Goal: Information Seeking & Learning: Learn about a topic

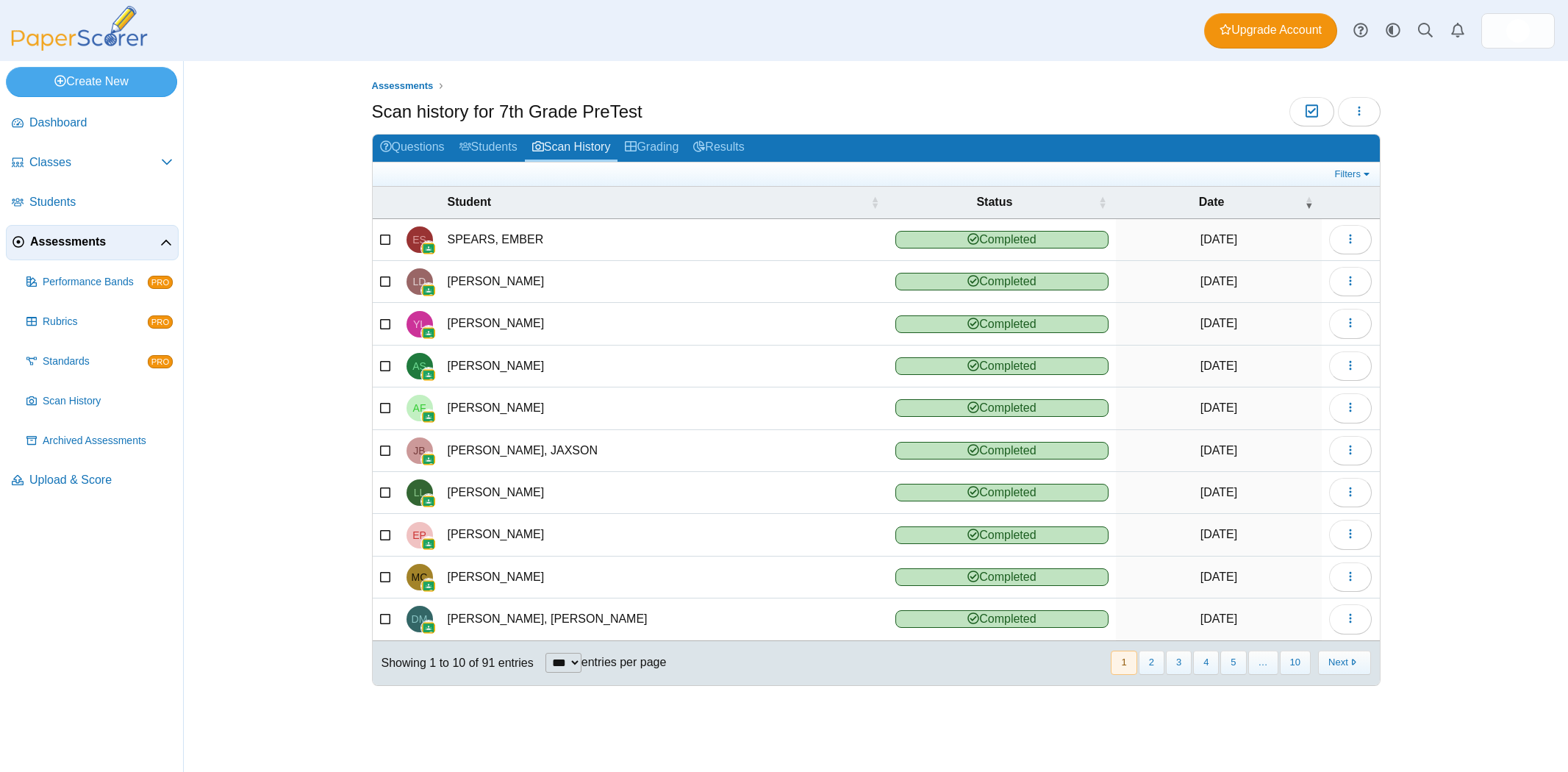
select select "***"
click at [674, 146] on link "Grading" at bounding box center [651, 148] width 68 height 27
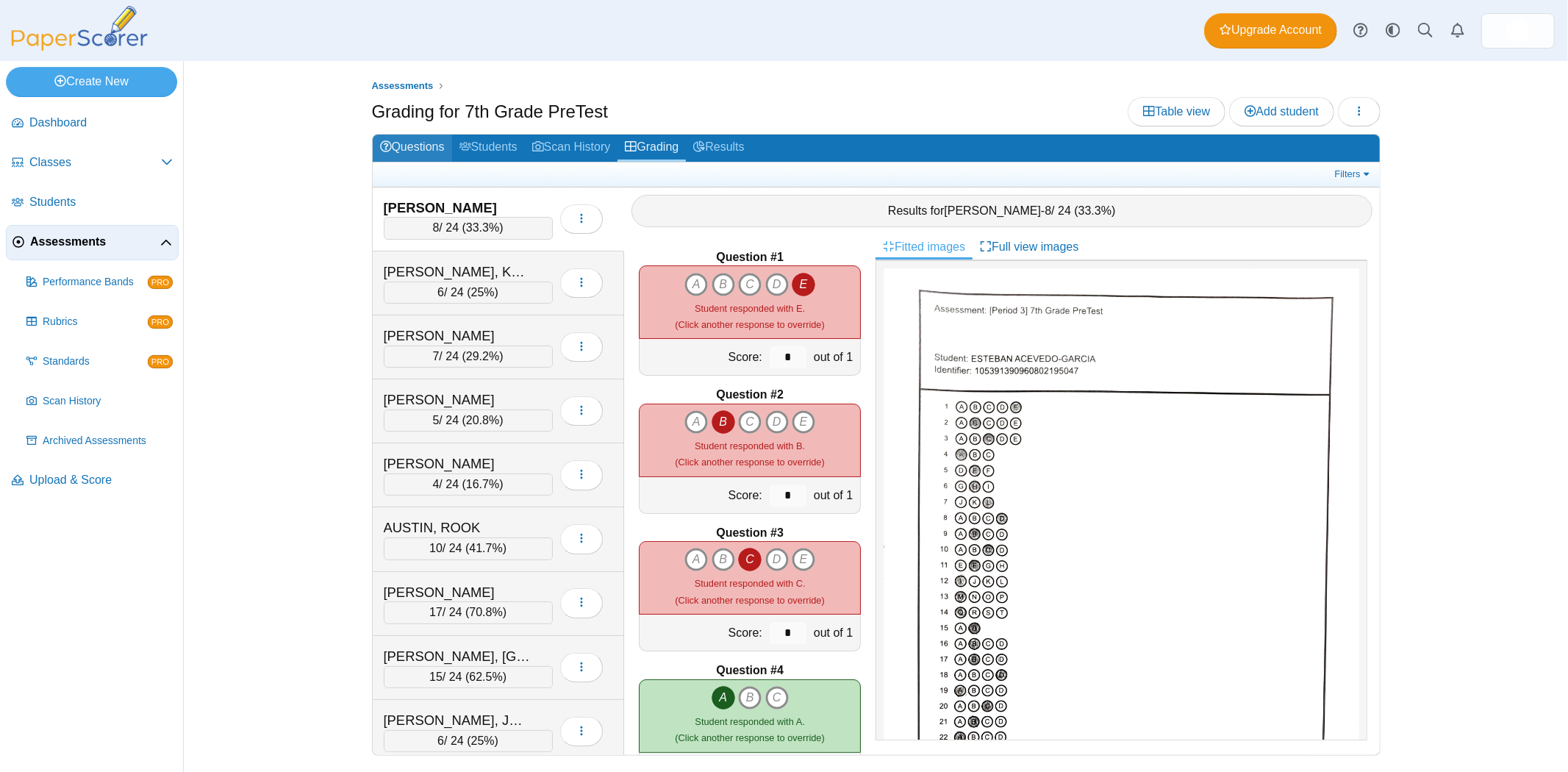
click at [402, 143] on link "Questions" at bounding box center [412, 148] width 79 height 27
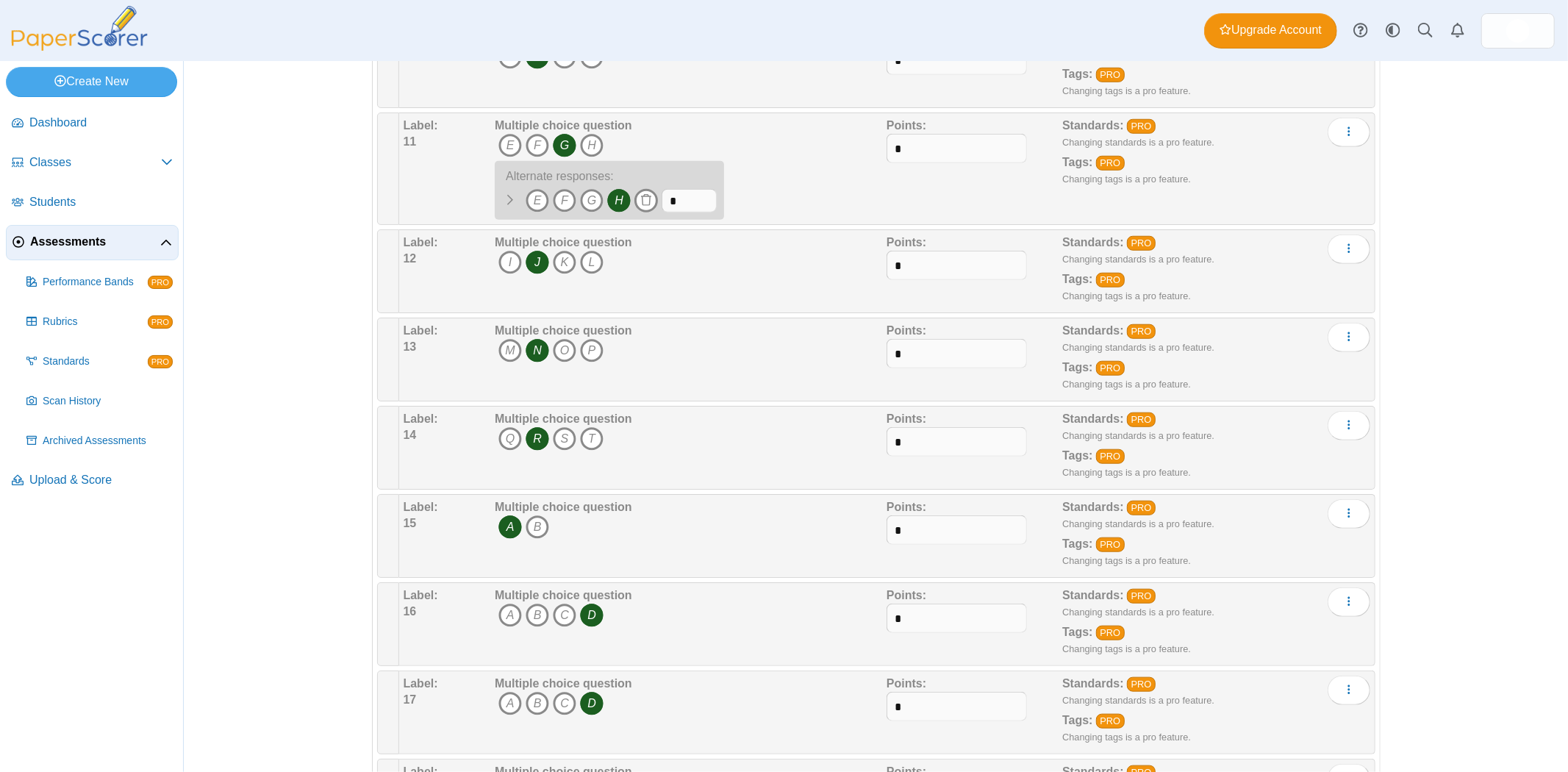
scroll to position [899, 0]
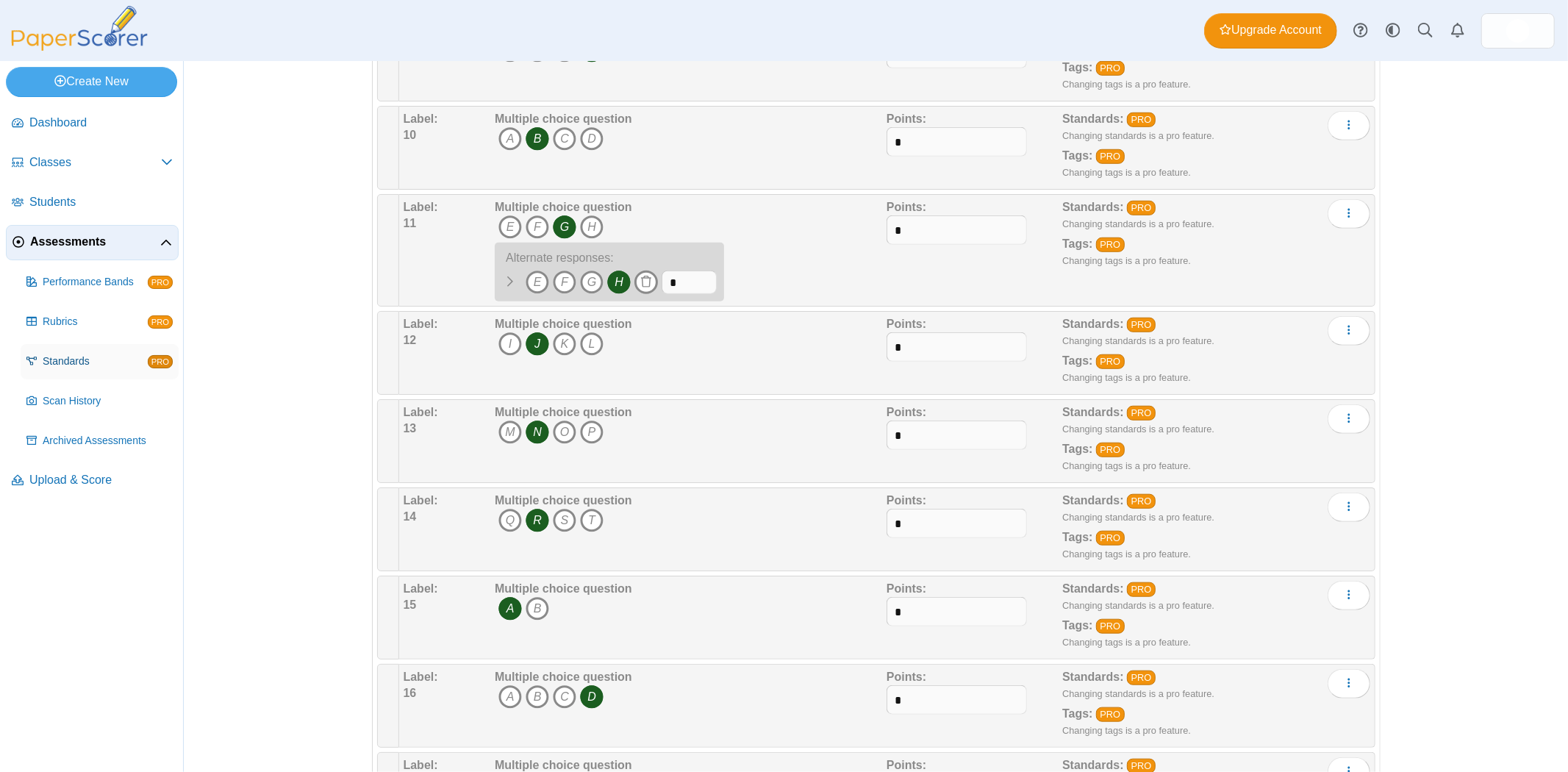
click at [60, 364] on span "Standards" at bounding box center [95, 361] width 105 height 15
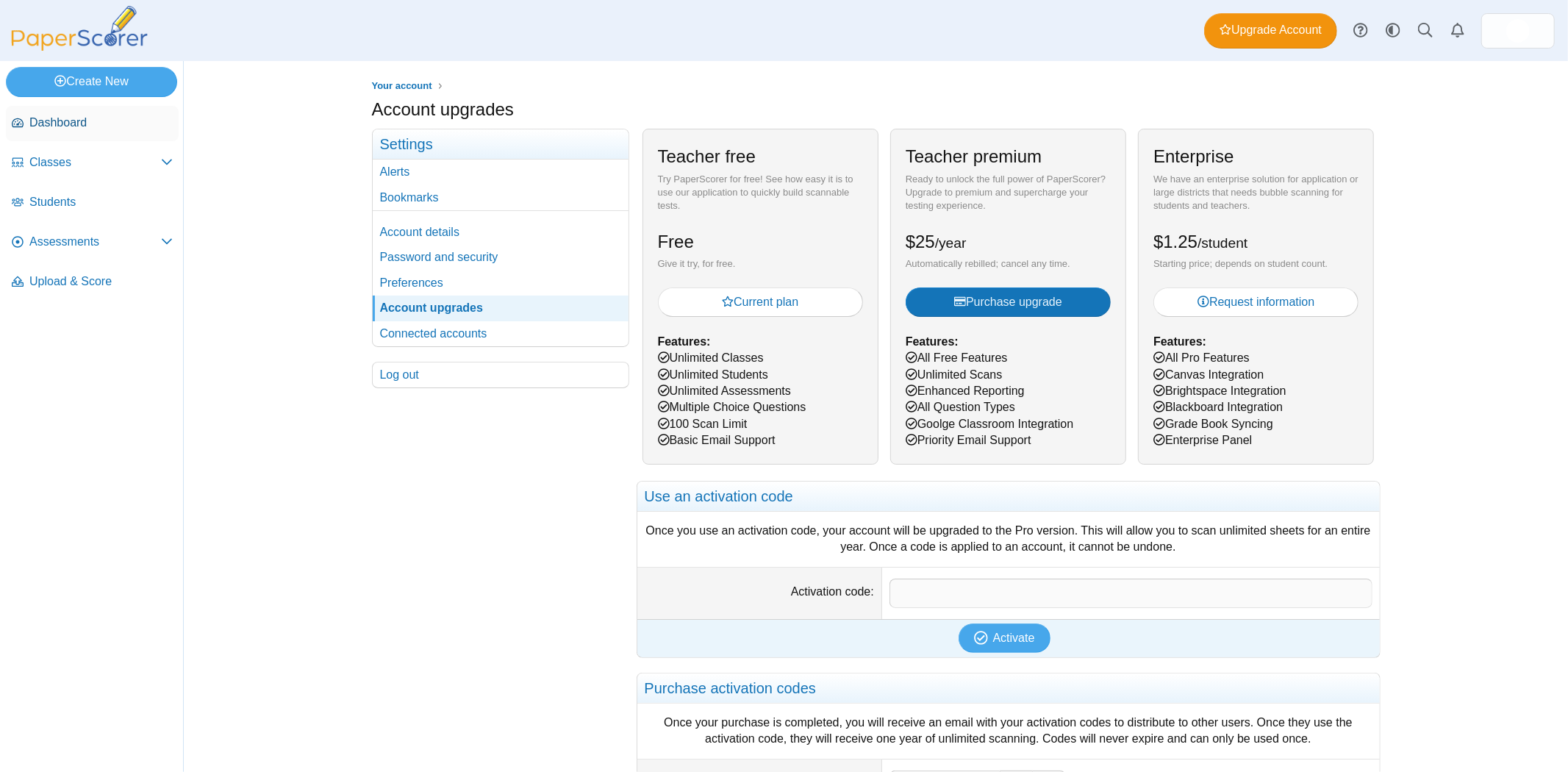
click at [57, 123] on span "Dashboard" at bounding box center [100, 123] width 143 height 16
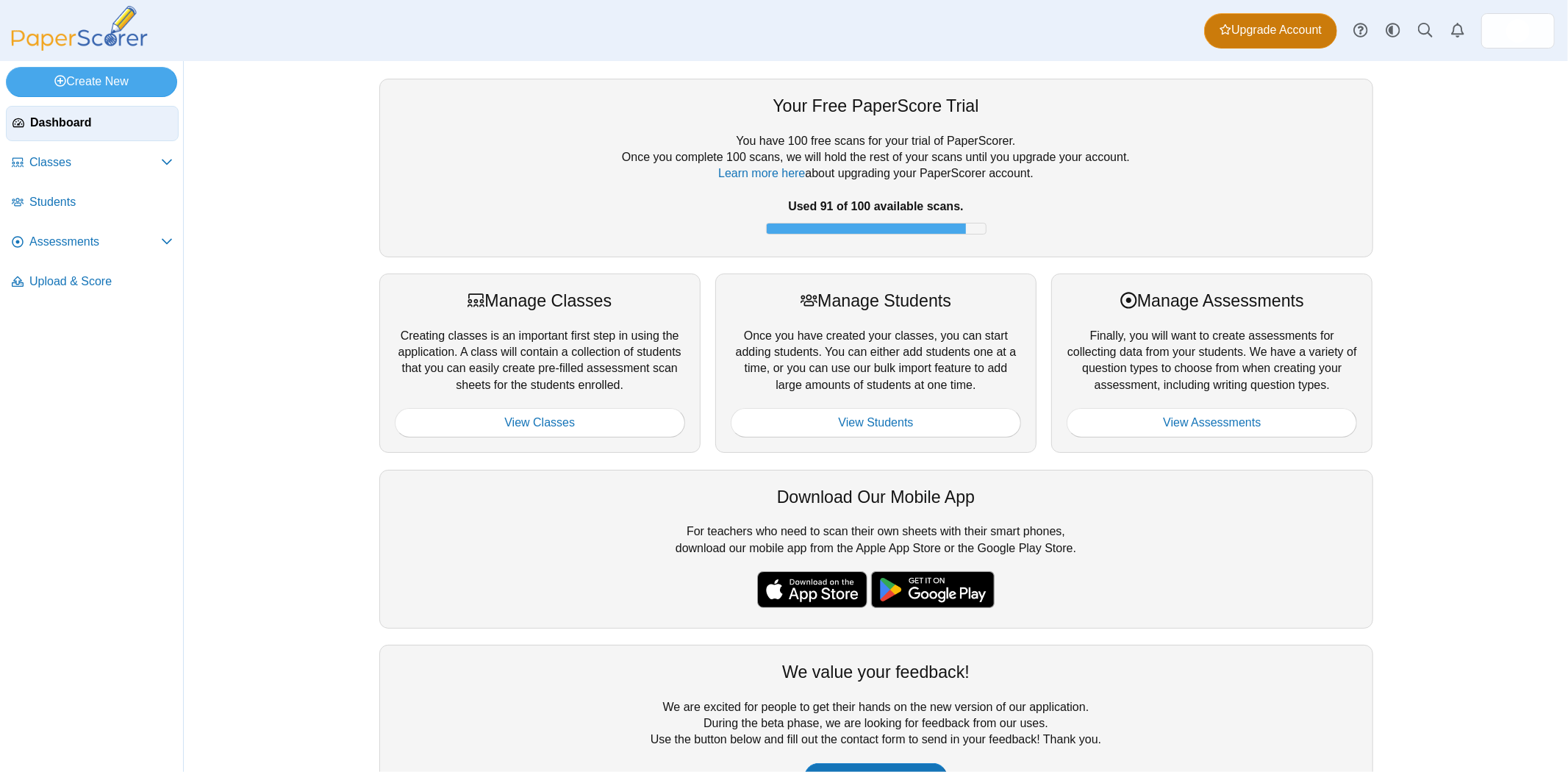
click at [1255, 31] on span "Upgrade Account" at bounding box center [1271, 30] width 102 height 16
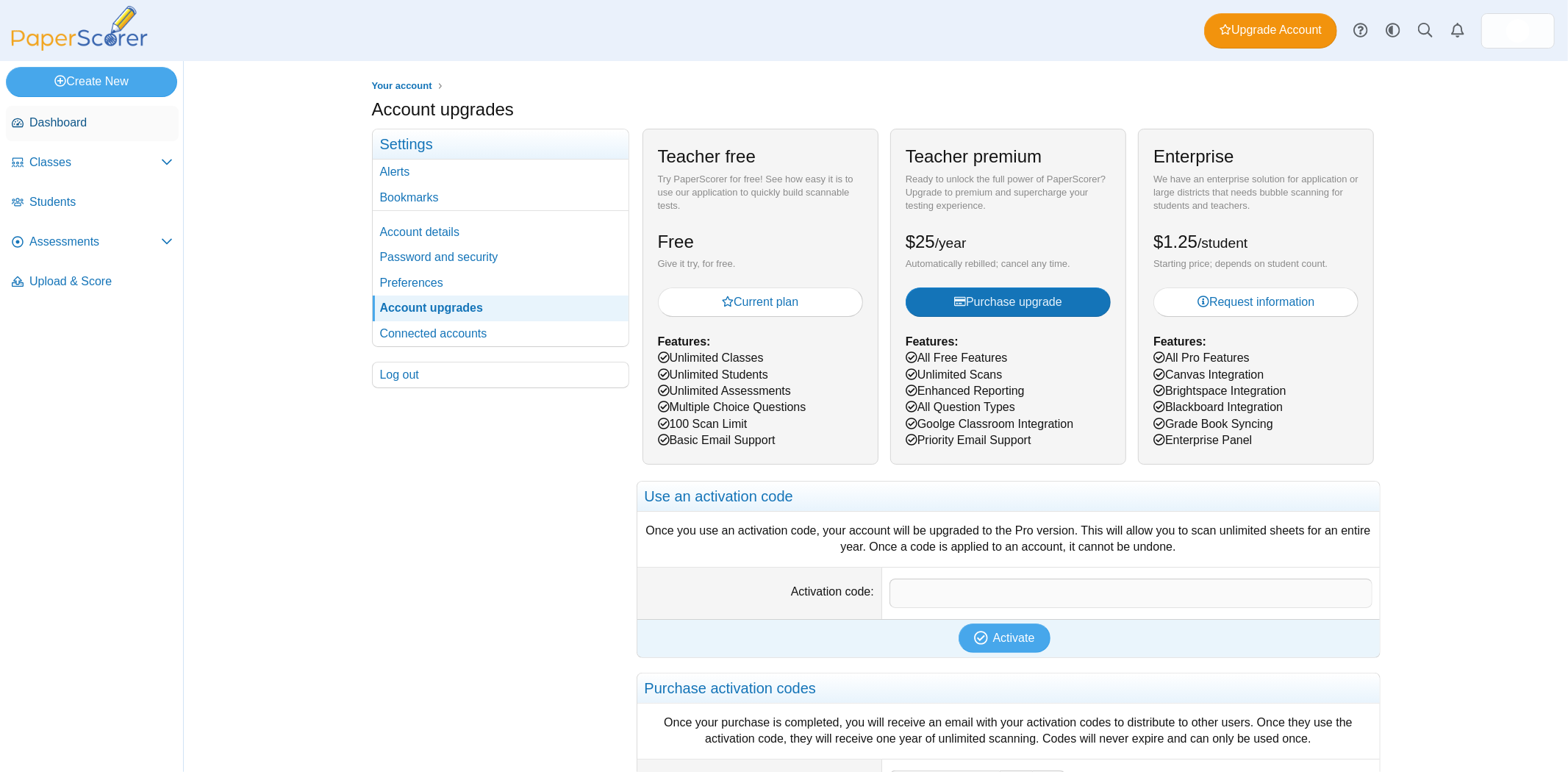
click at [52, 127] on span "Dashboard" at bounding box center [100, 123] width 143 height 16
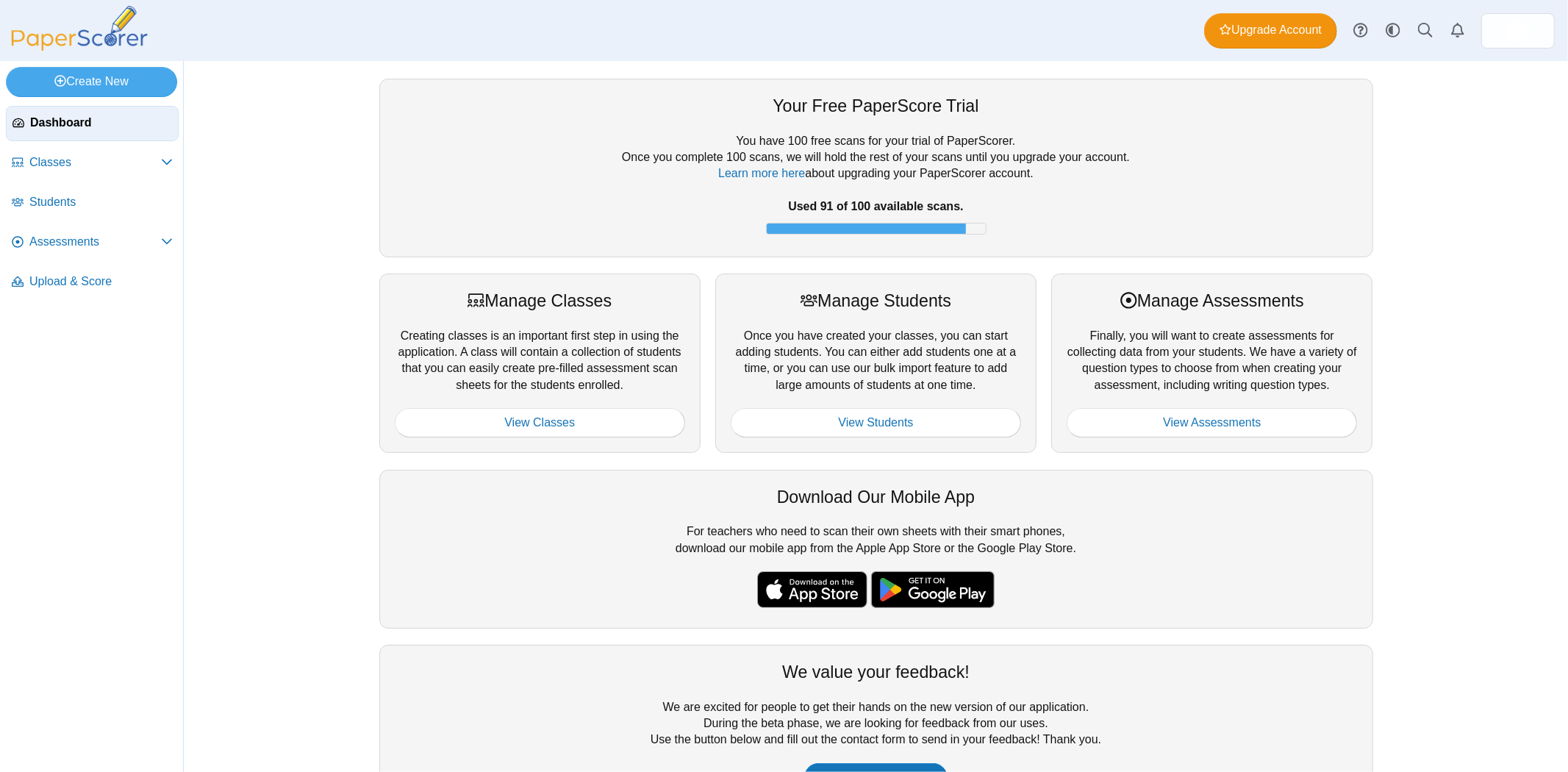
click at [40, 164] on span "Classes" at bounding box center [95, 163] width 132 height 16
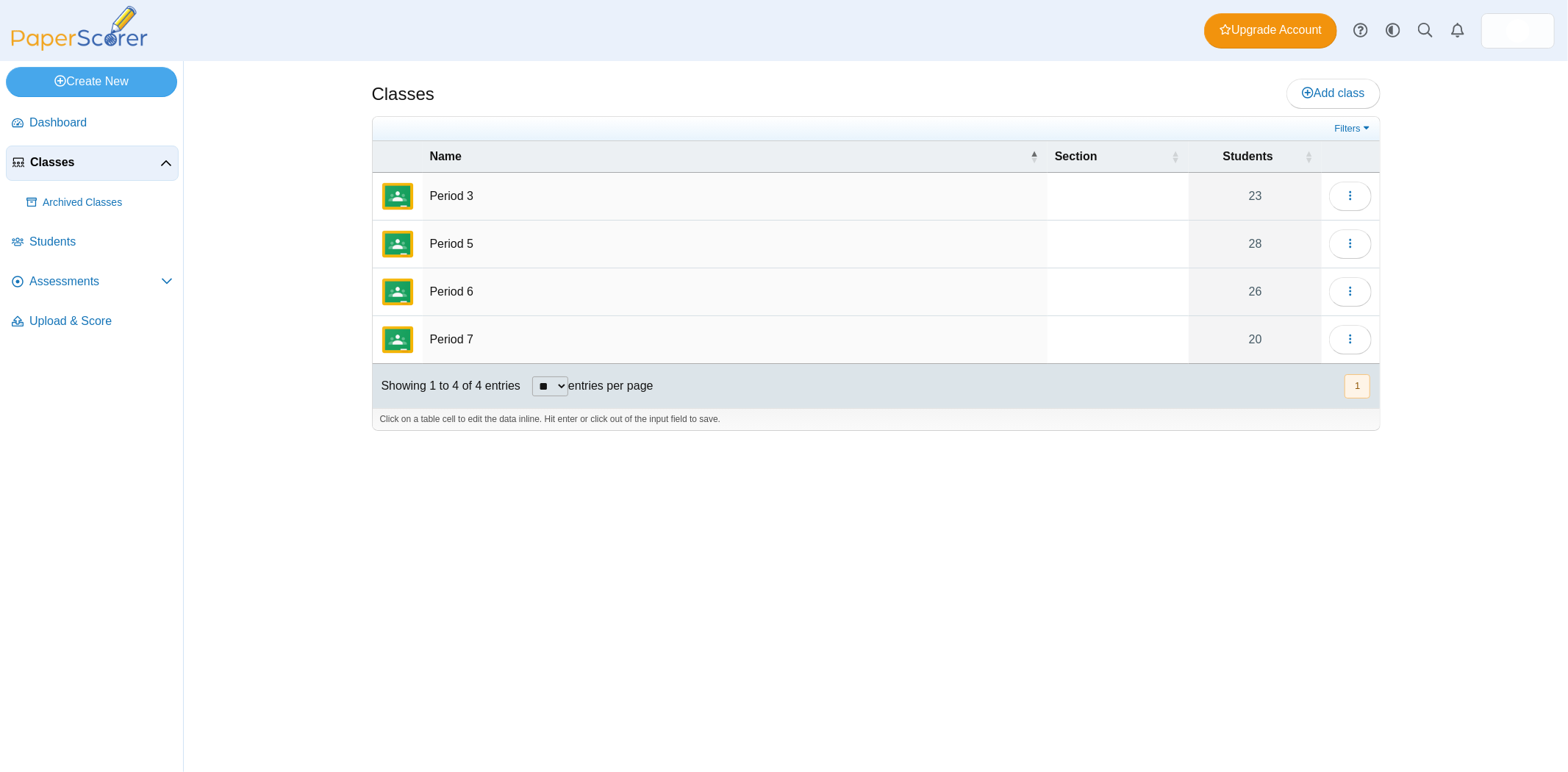
click at [463, 295] on td "Period 6" at bounding box center [735, 292] width 625 height 47
click at [1351, 290] on icon "button" at bounding box center [1350, 290] width 12 height 12
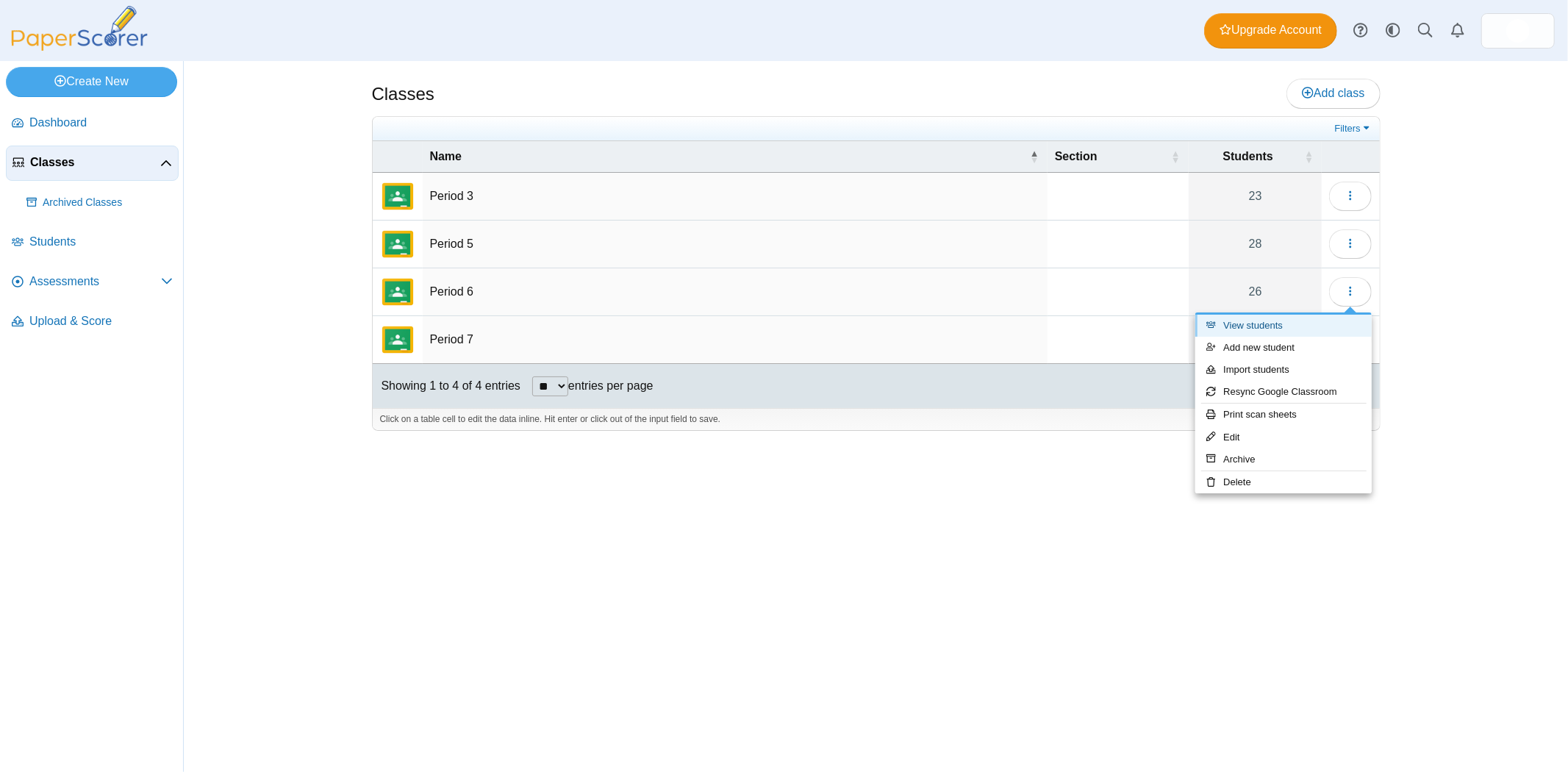
click at [1328, 324] on link "View students" at bounding box center [1284, 326] width 177 height 22
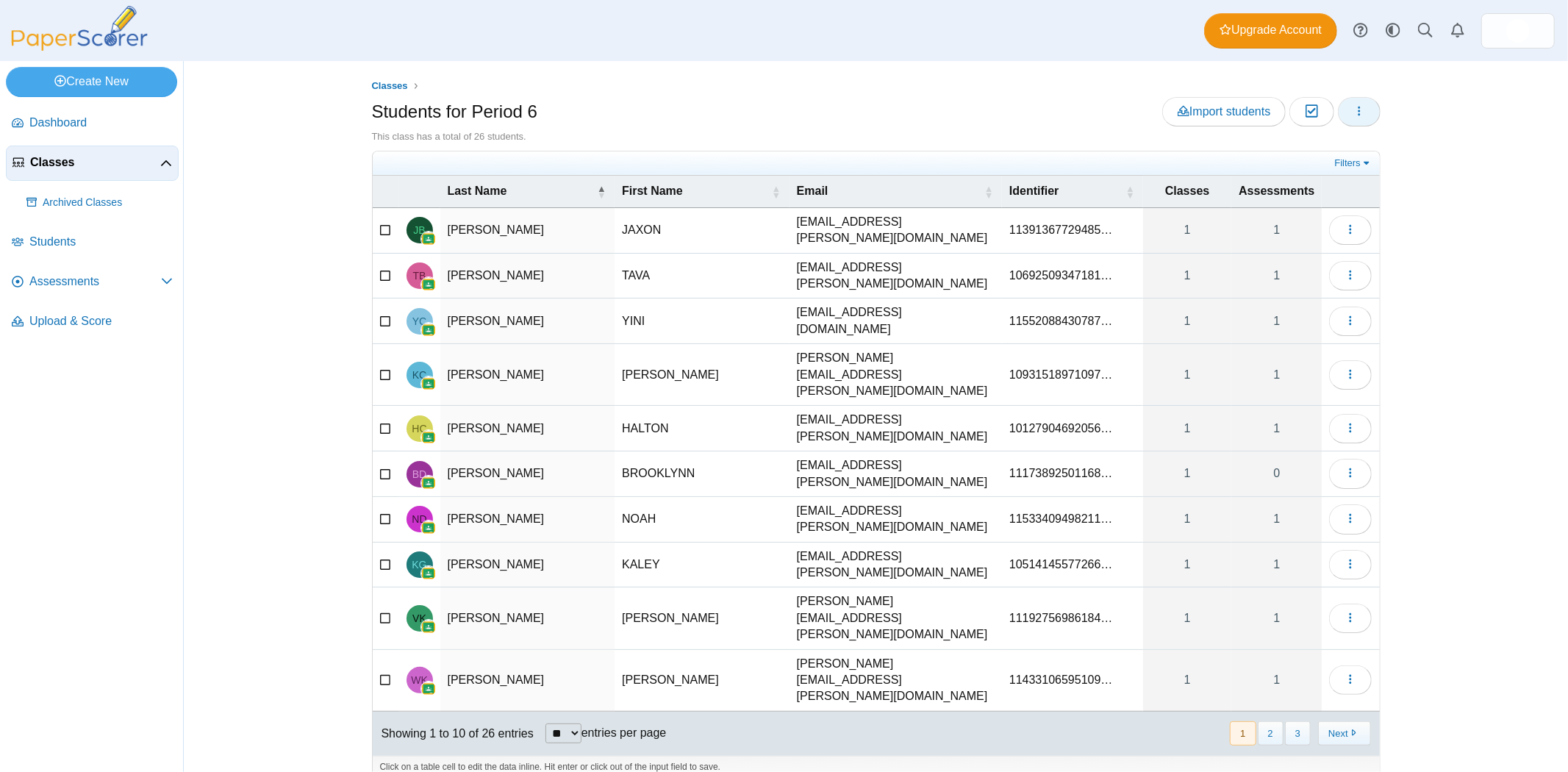
click at [1363, 111] on icon "button" at bounding box center [1359, 110] width 12 height 12
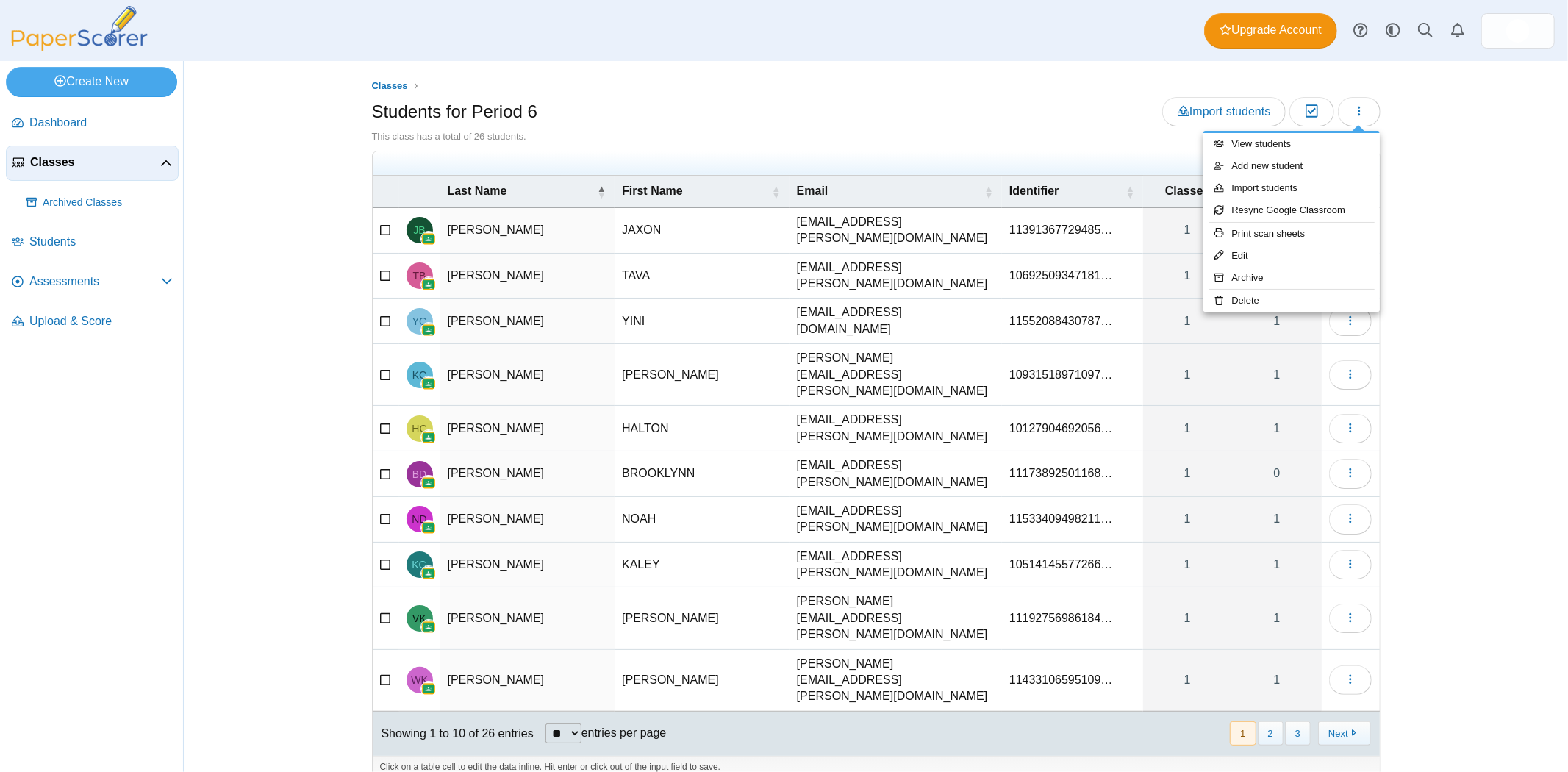
click at [1030, 136] on div "This class has a total of 26 students." at bounding box center [877, 137] width 1009 height 14
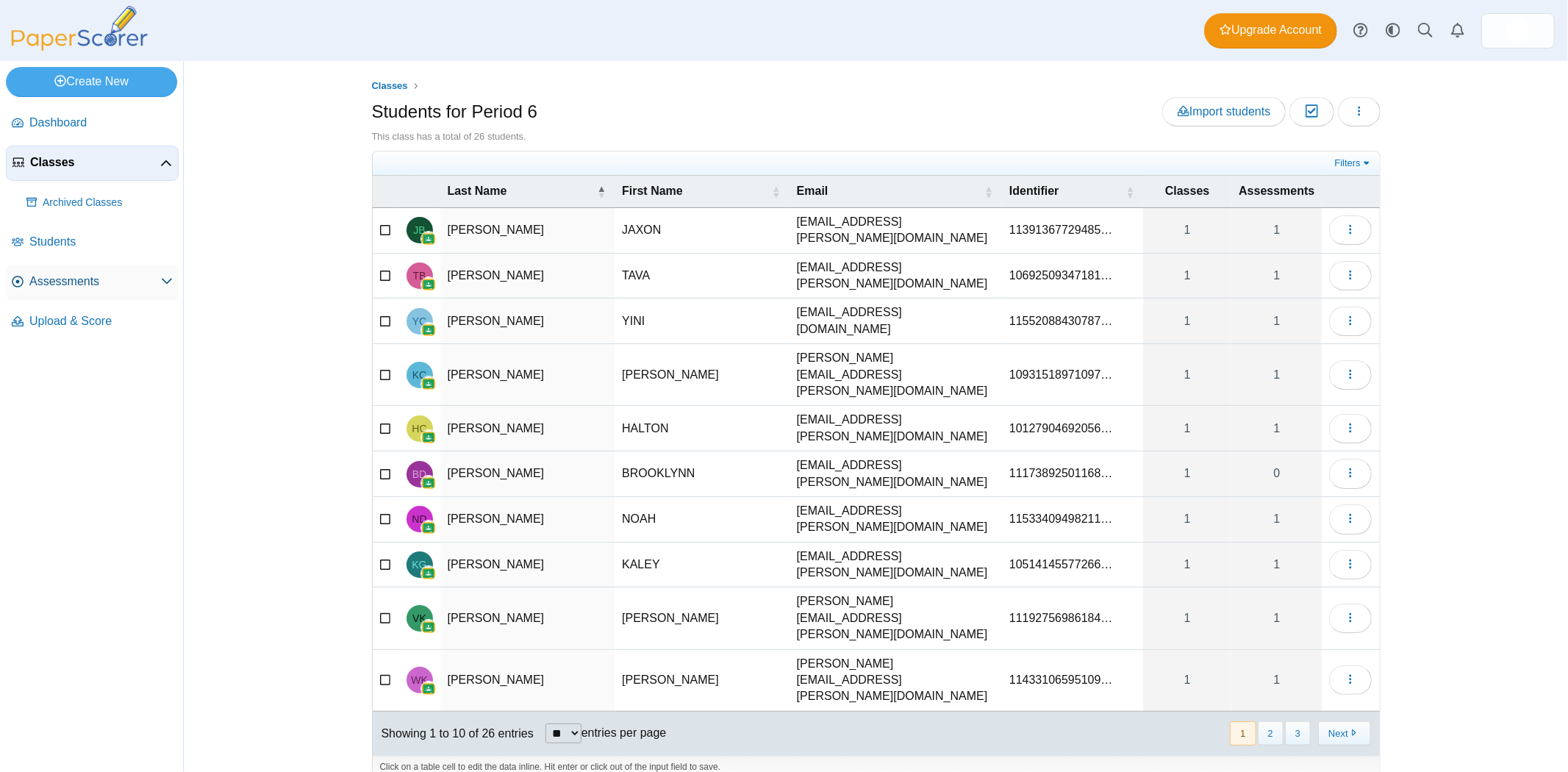
click at [132, 292] on link "Assessments" at bounding box center [92, 282] width 173 height 36
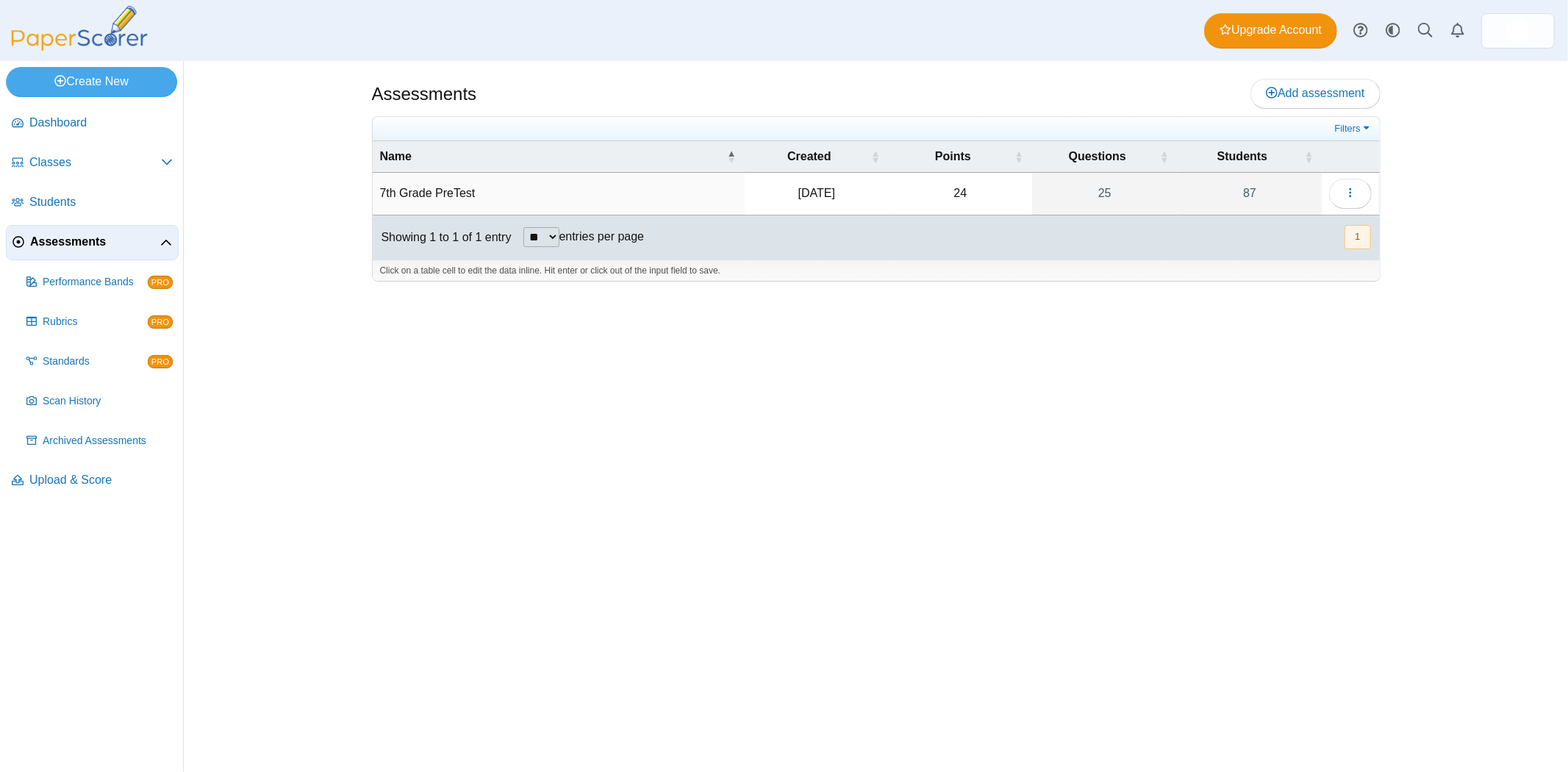
click at [451, 193] on td "7th Grade PreTest" at bounding box center [558, 194] width 372 height 42
click at [1253, 188] on link "87" at bounding box center [1250, 193] width 145 height 41
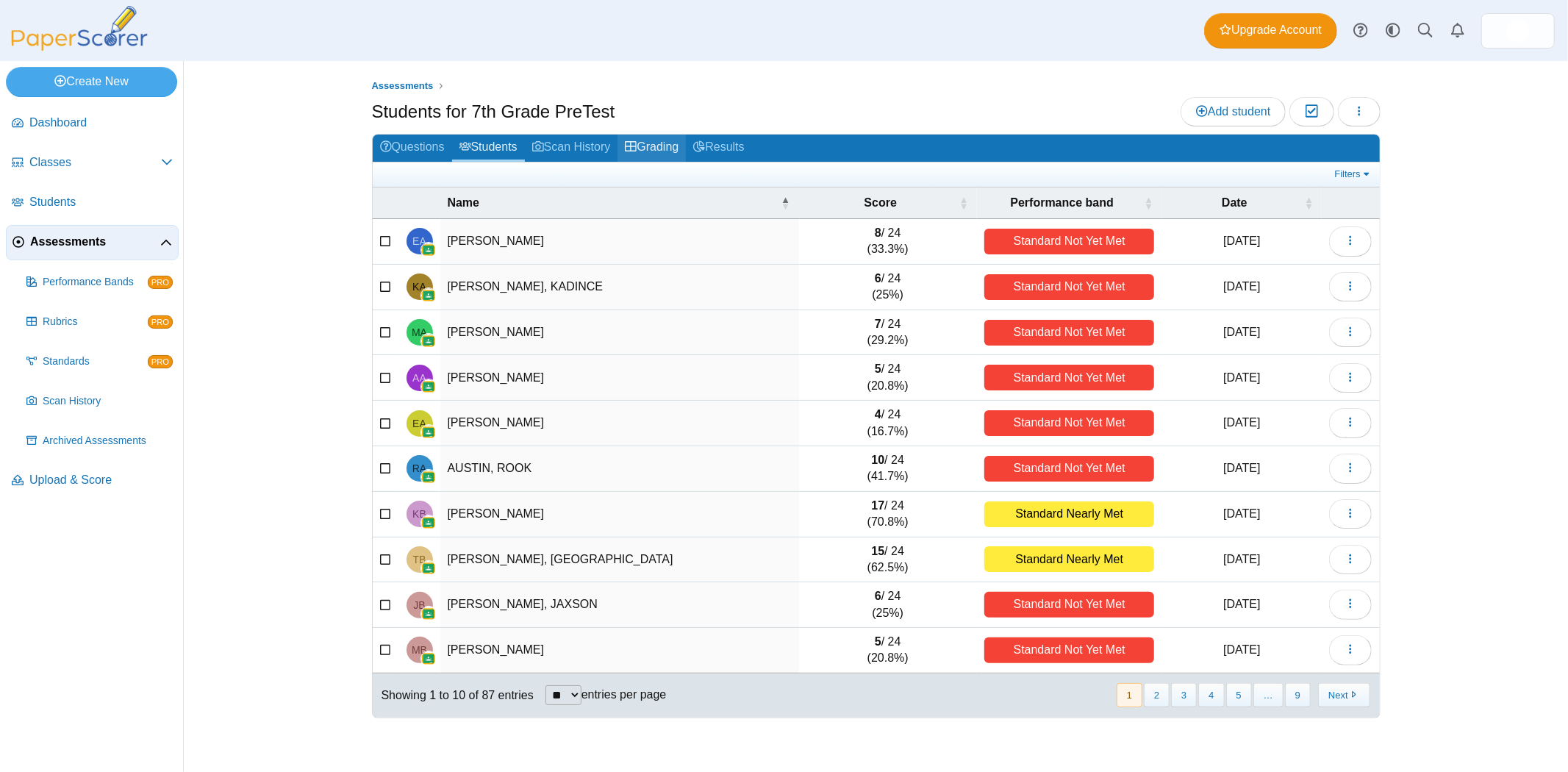
click at [660, 146] on link "Grading" at bounding box center [651, 148] width 68 height 27
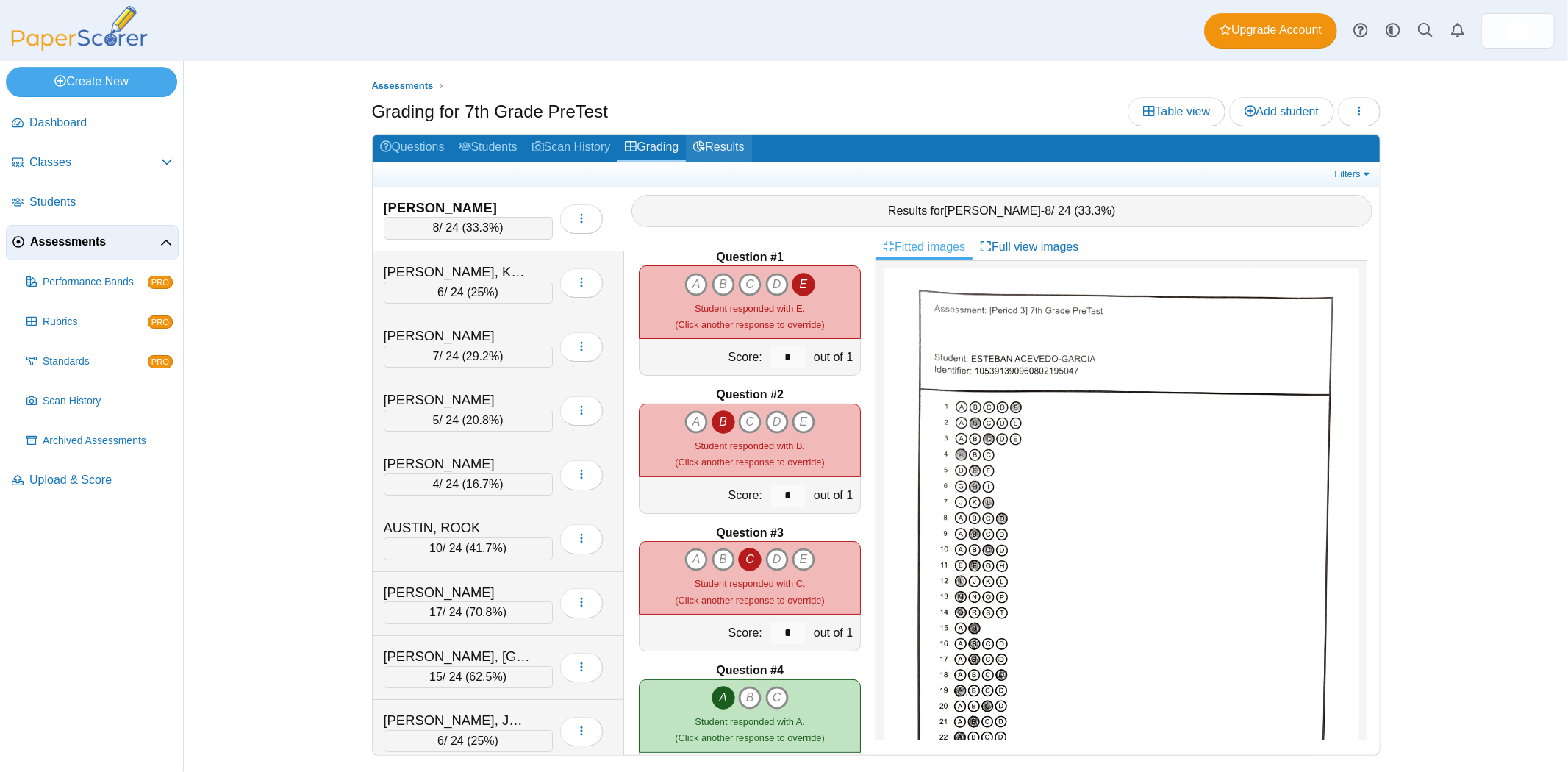
click at [708, 137] on link "Results" at bounding box center [718, 148] width 66 height 27
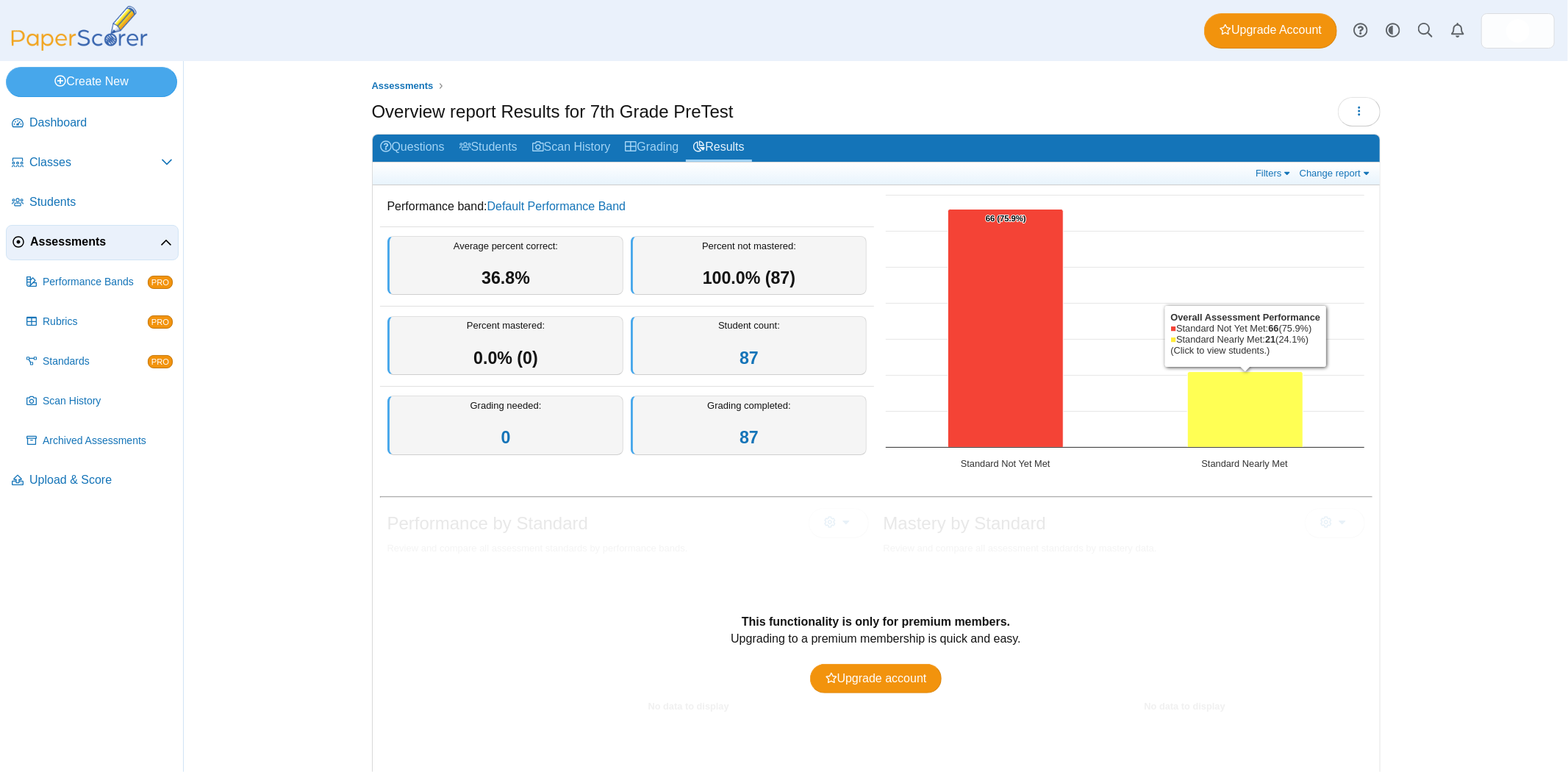
click at [1222, 416] on icon "Standard Nearly Met, 21. Overall Assessment Performance." at bounding box center [1245, 410] width 116 height 76
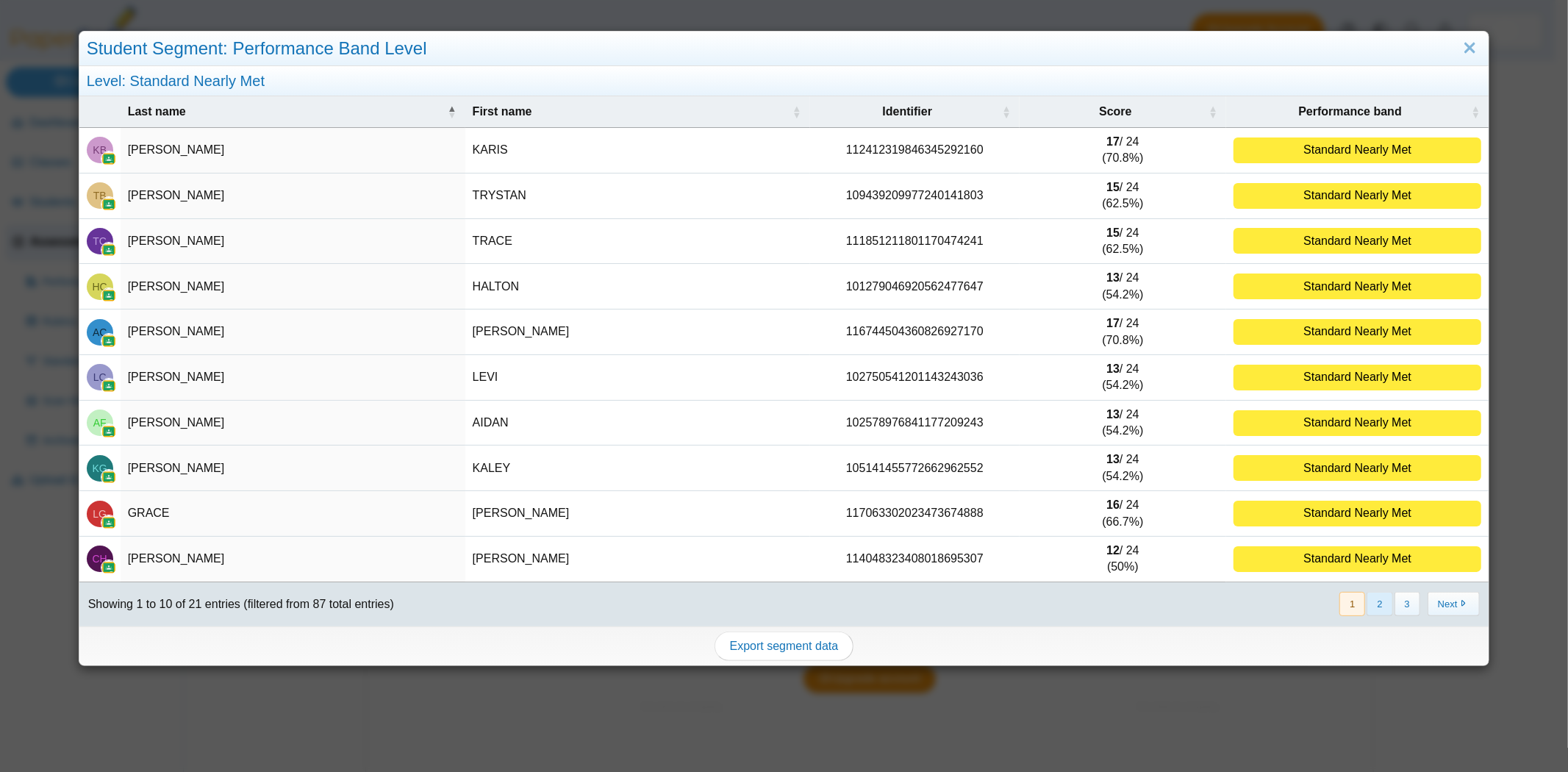
click at [1367, 605] on button "2" at bounding box center [1380, 604] width 25 height 25
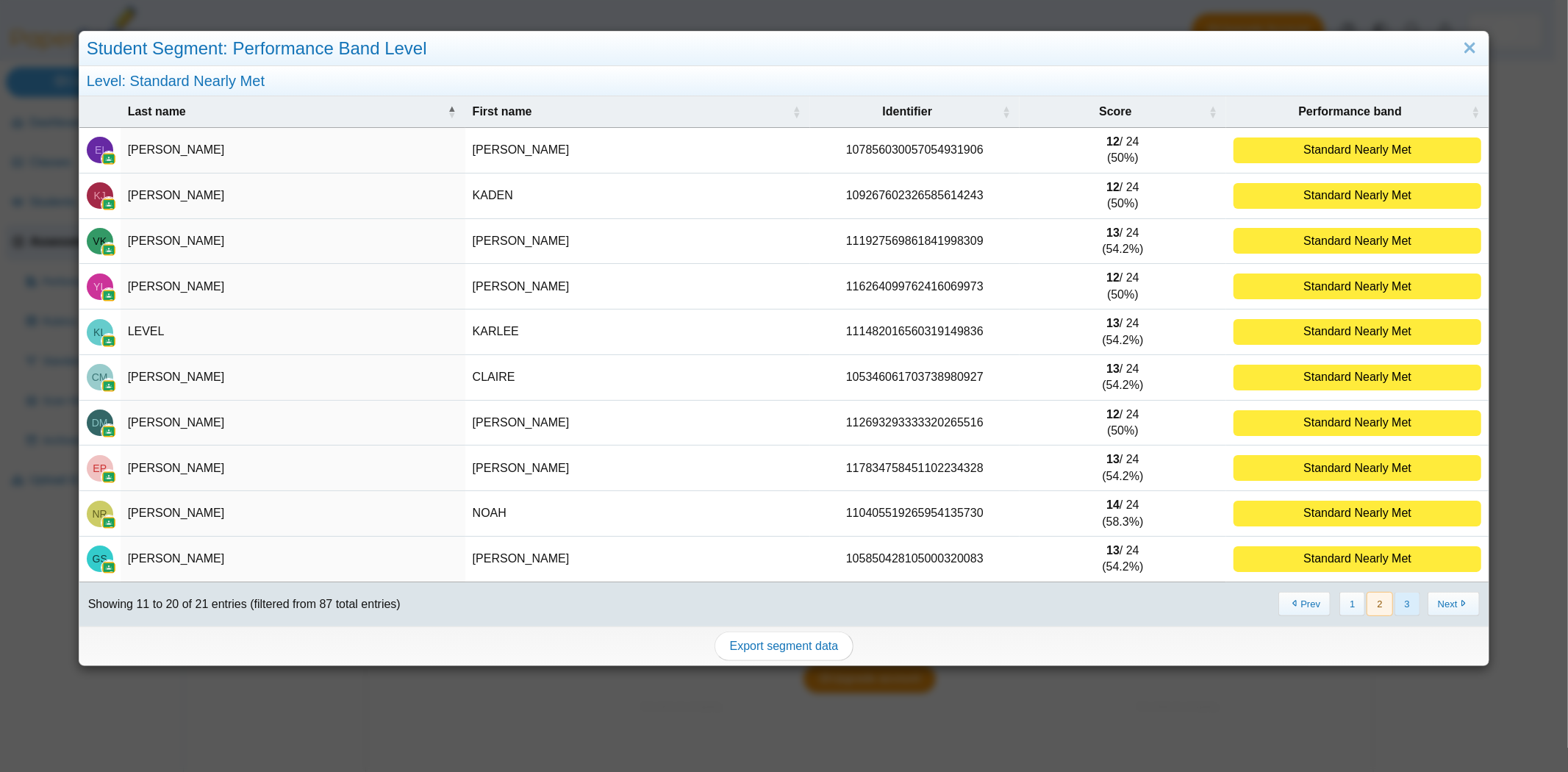
click at [1395, 606] on button "3" at bounding box center [1408, 604] width 25 height 25
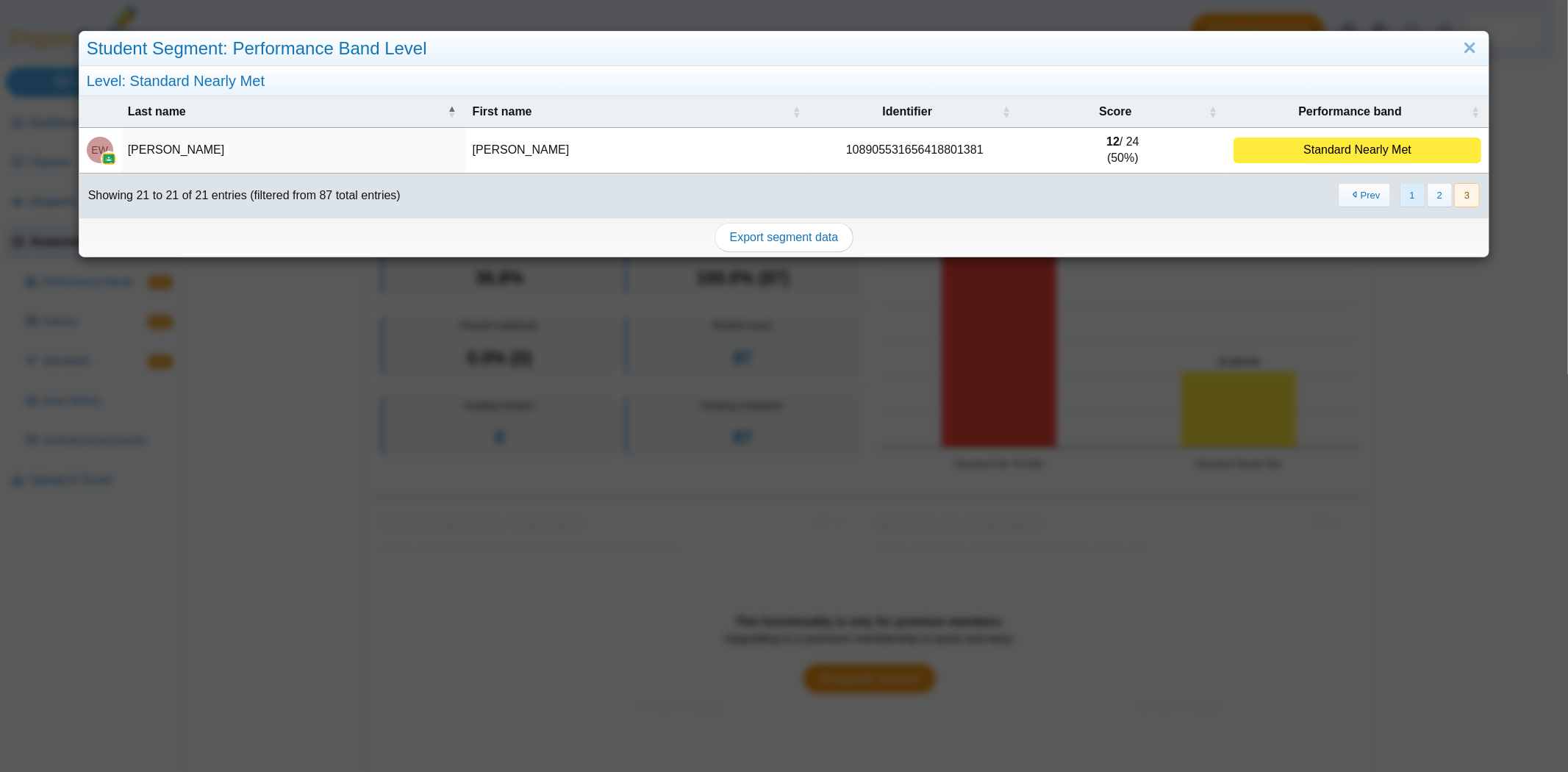
click at [1400, 200] on button "1" at bounding box center [1412, 195] width 25 height 25
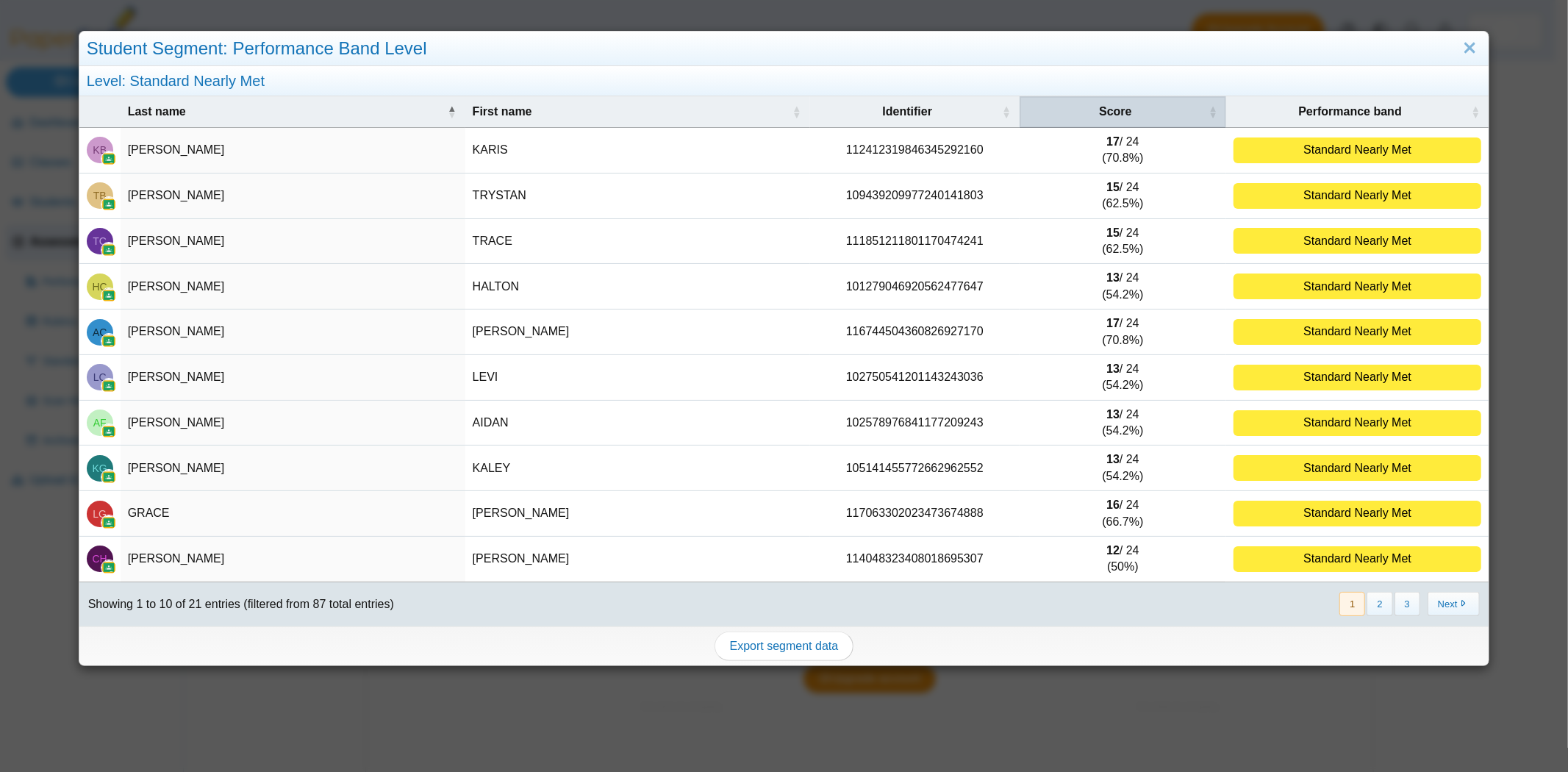
click at [1158, 108] on div "Score" at bounding box center [1115, 112] width 178 height 16
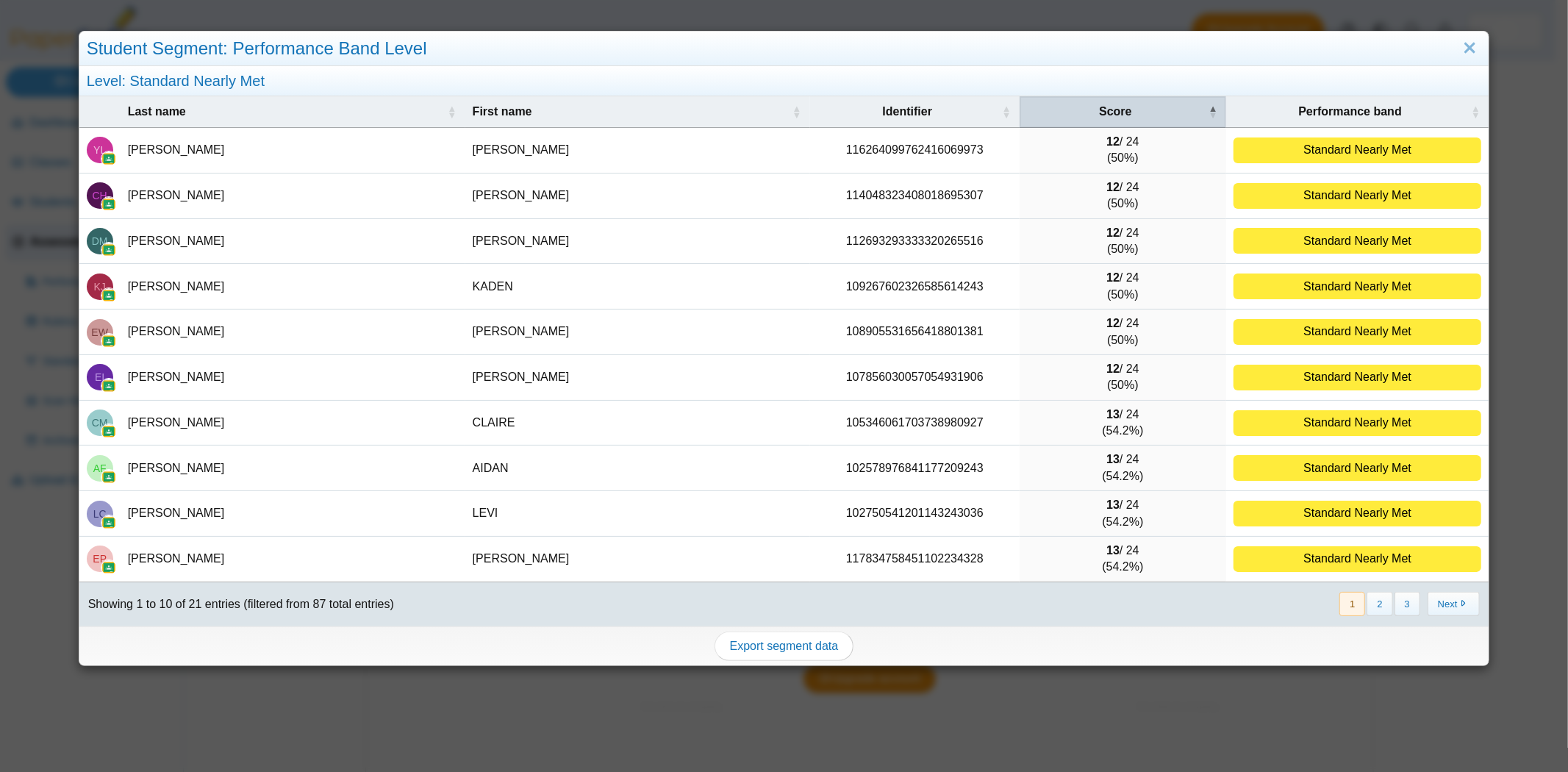
click at [1157, 108] on div "Score" at bounding box center [1115, 112] width 178 height 16
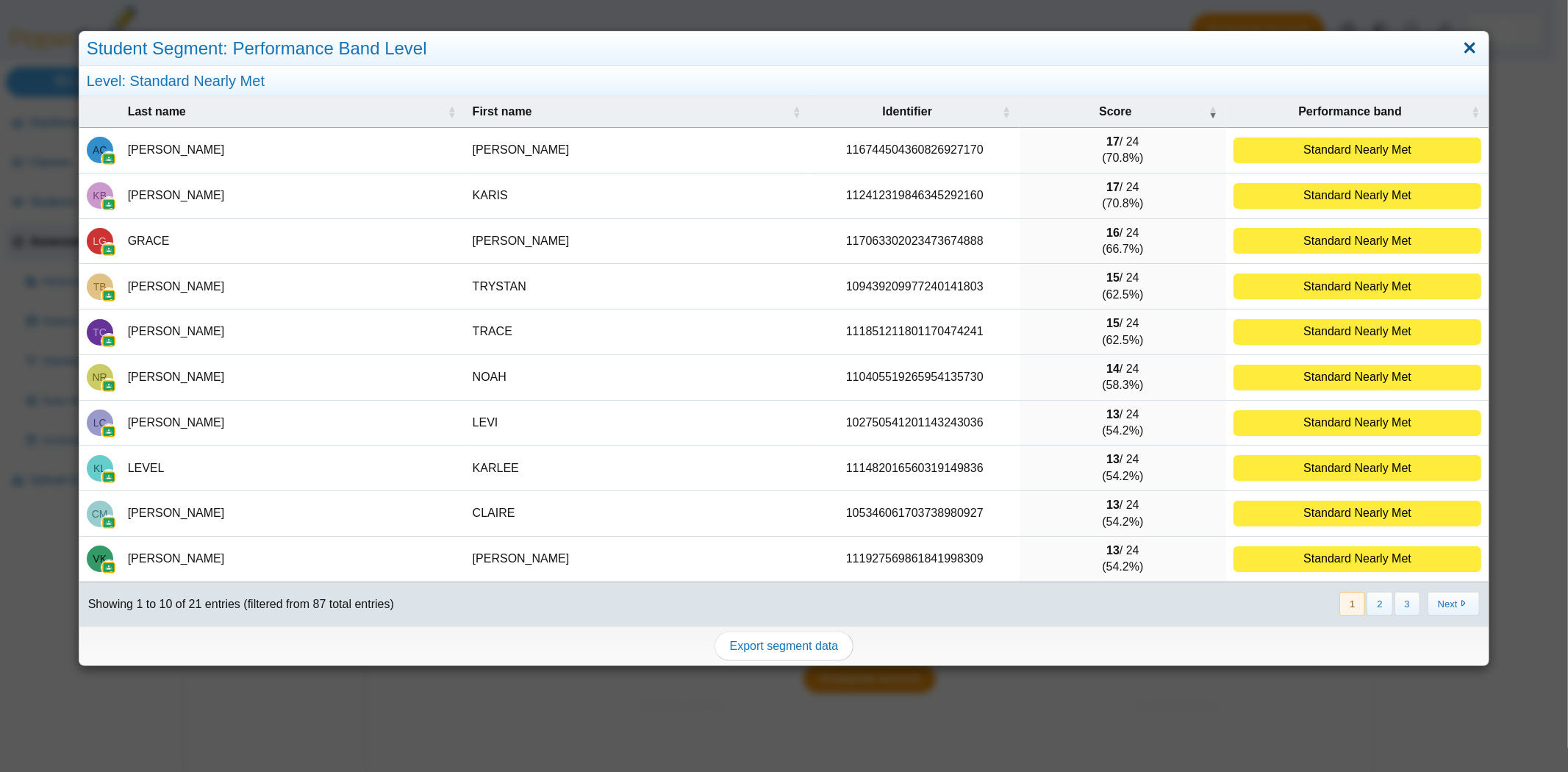
click at [1461, 47] on link "Close" at bounding box center [1471, 48] width 23 height 25
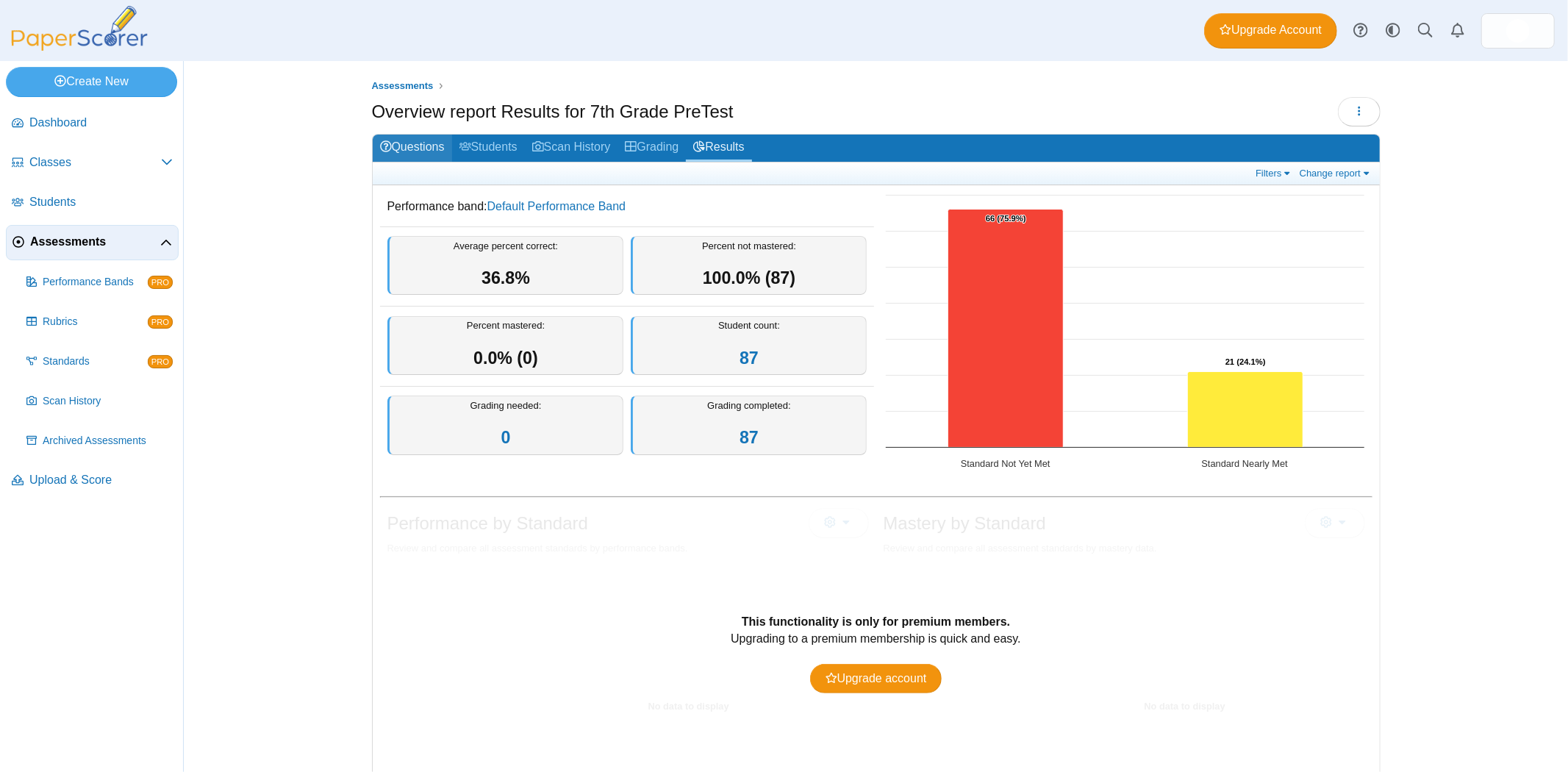
click at [399, 143] on link "Questions" at bounding box center [412, 148] width 79 height 27
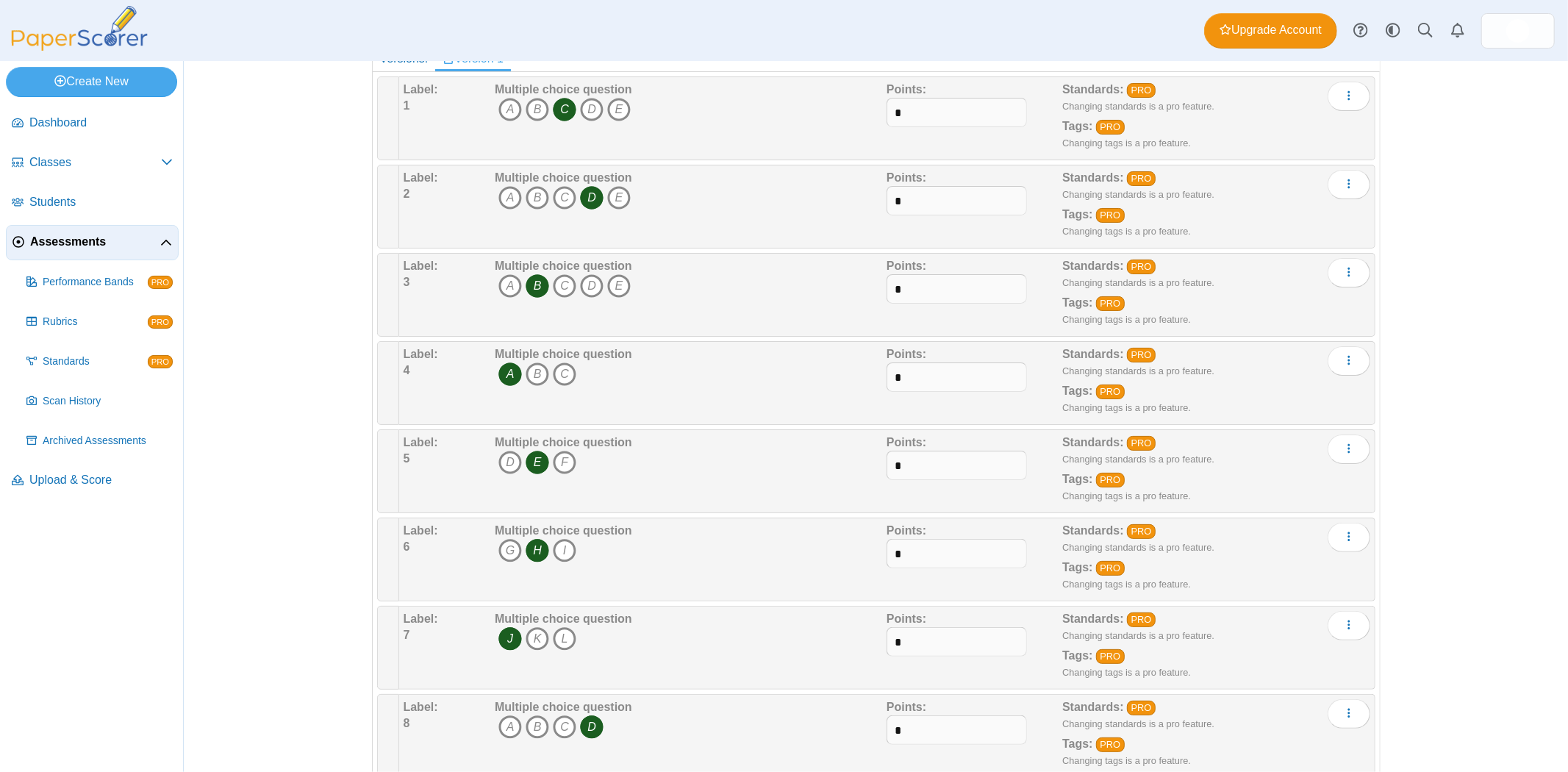
scroll to position [163, 0]
